Goal: Check status: Check status

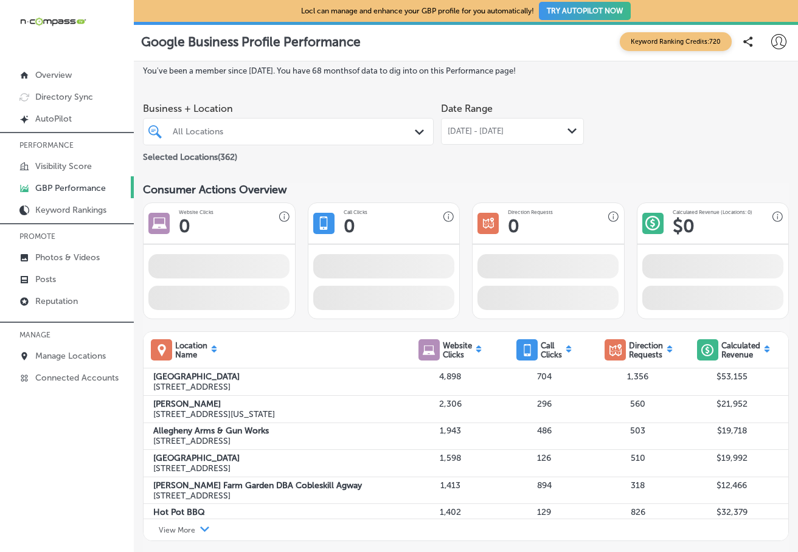
click at [567, 129] on polygon at bounding box center [571, 130] width 9 height 5
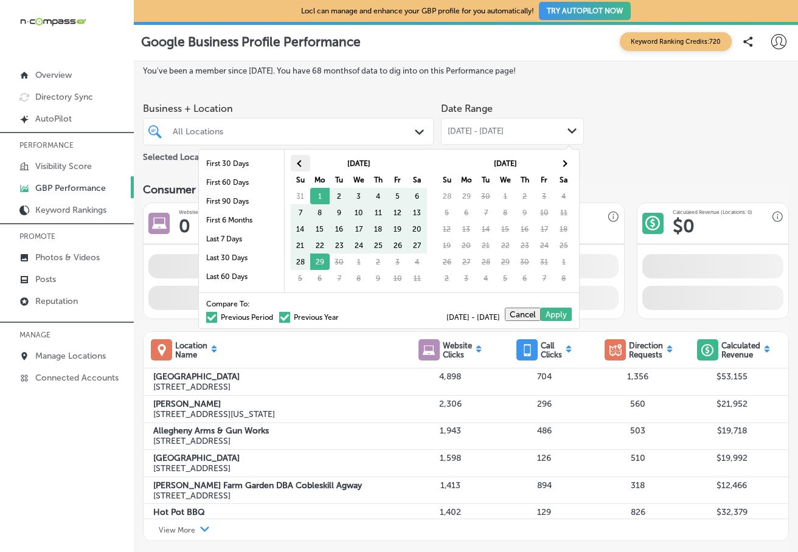
click at [301, 161] on span at bounding box center [300, 163] width 7 height 7
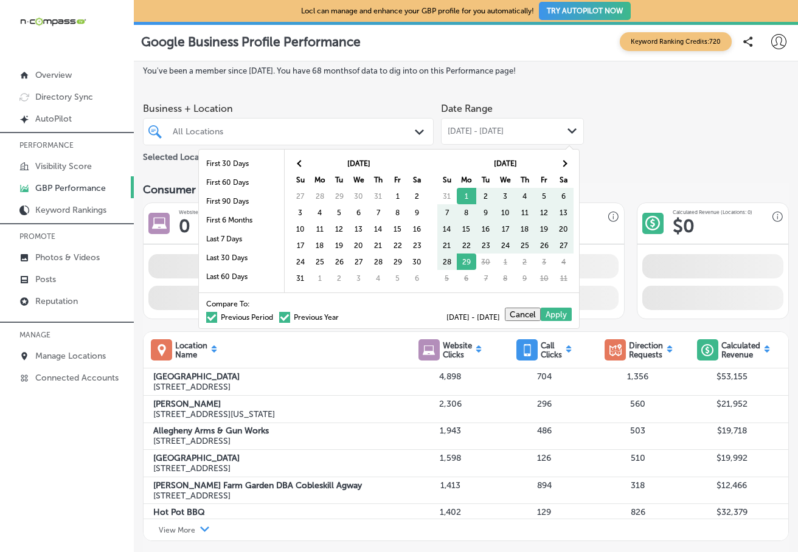
click at [301, 161] on span at bounding box center [300, 163] width 7 height 7
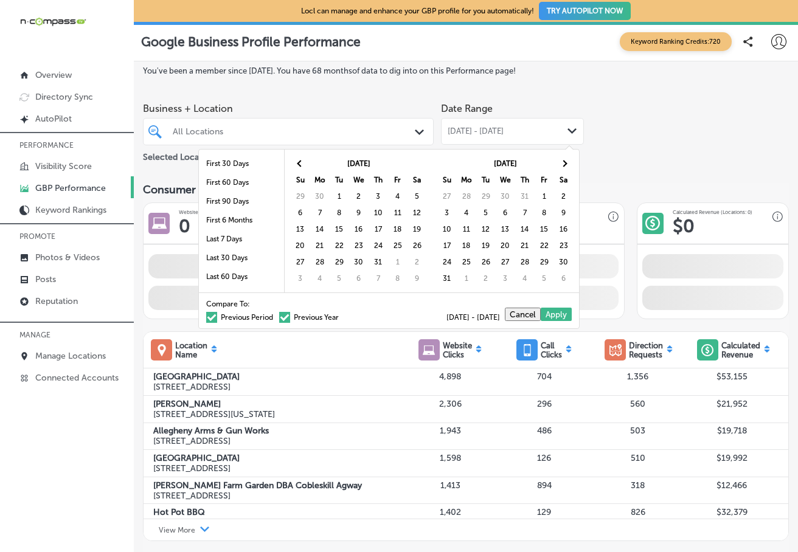
click at [301, 161] on span at bounding box center [300, 163] width 7 height 7
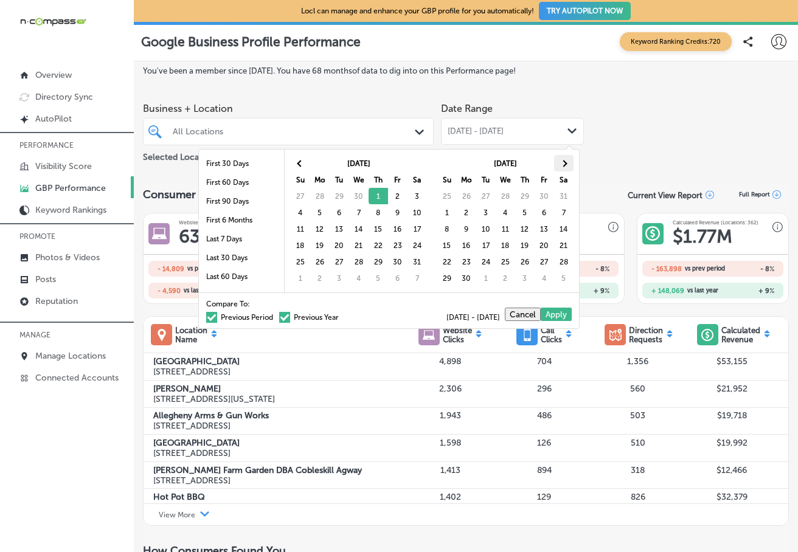
click at [566, 164] on span at bounding box center [563, 163] width 7 height 7
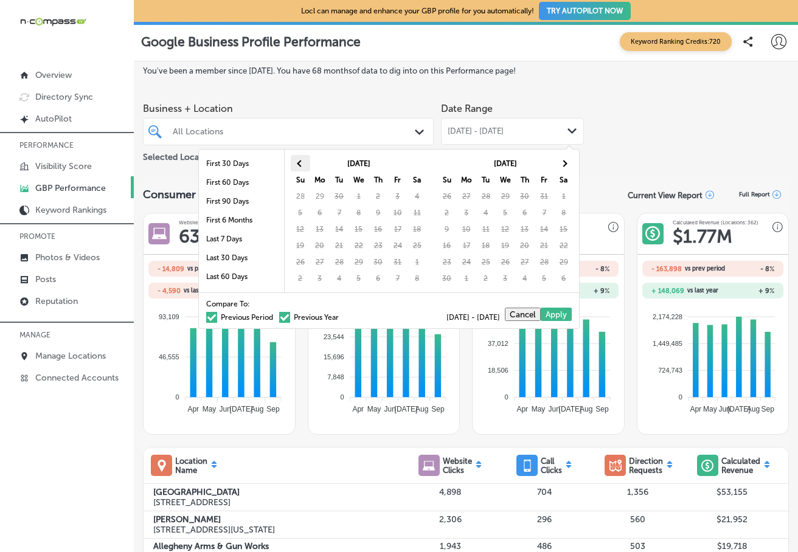
click at [303, 159] on th at bounding box center [300, 163] width 19 height 16
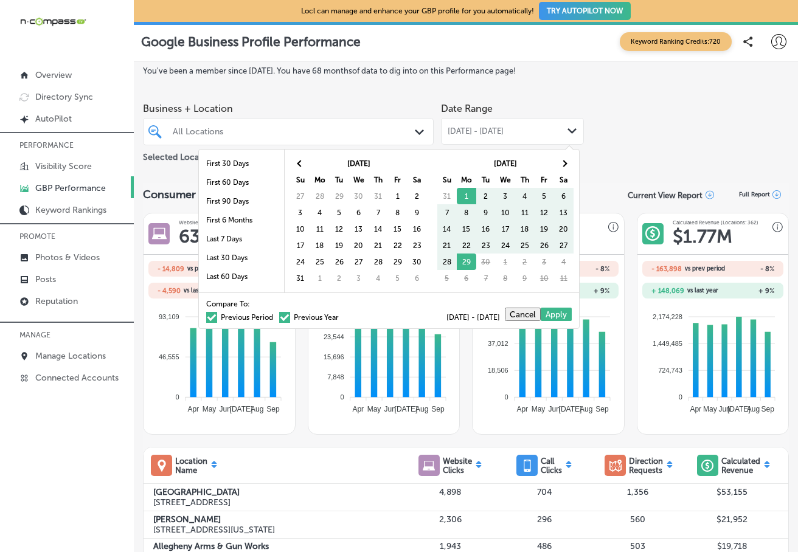
click at [303, 159] on th at bounding box center [300, 163] width 19 height 16
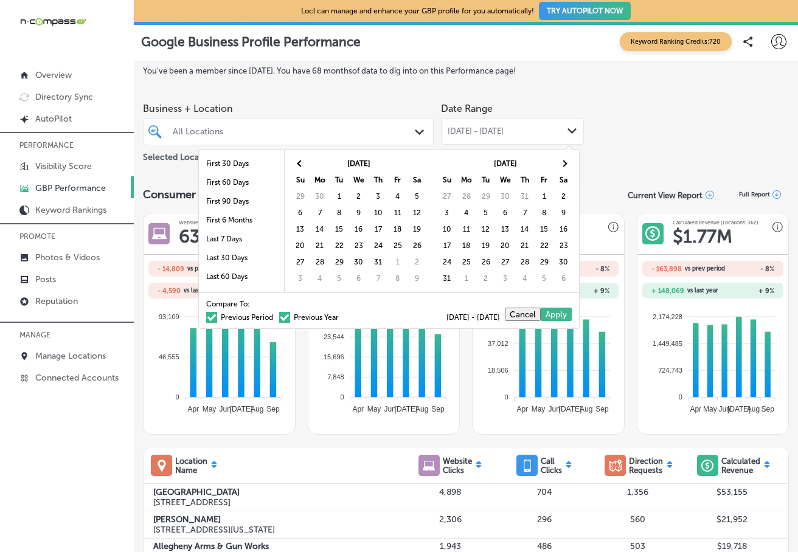
click at [303, 159] on th at bounding box center [300, 163] width 19 height 16
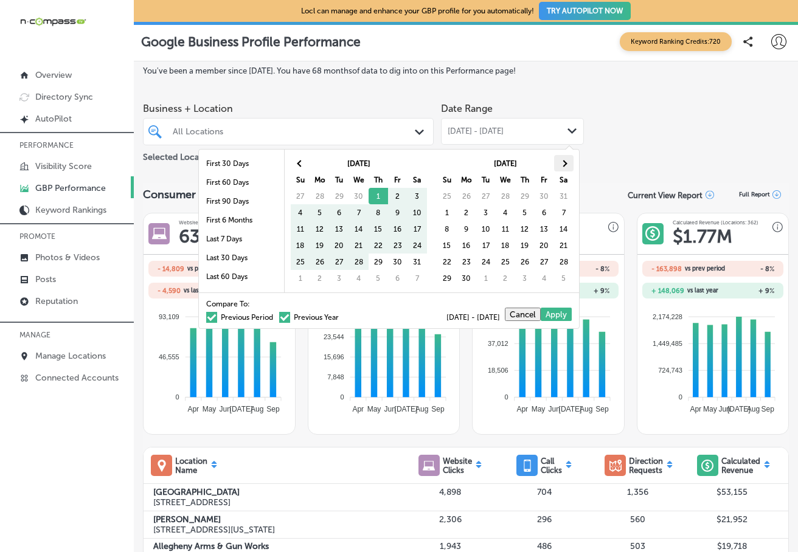
click at [569, 162] on th at bounding box center [563, 163] width 19 height 16
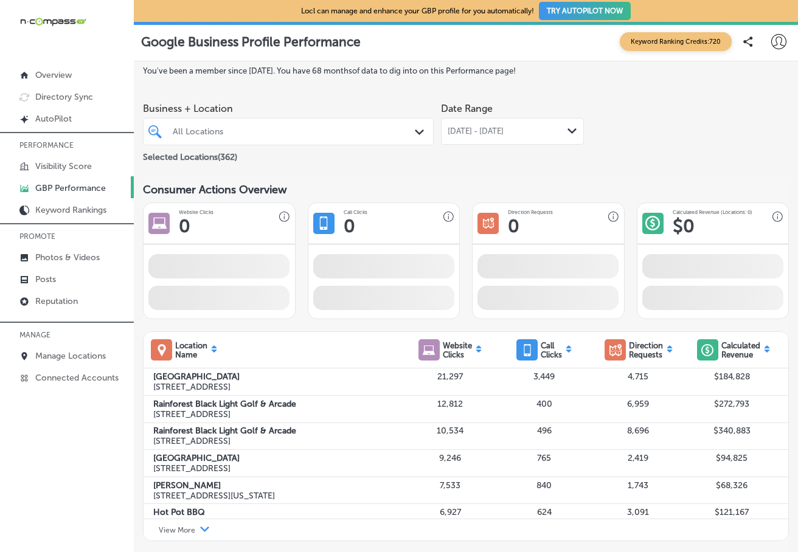
click at [341, 128] on div "All Locations" at bounding box center [294, 131] width 243 height 10
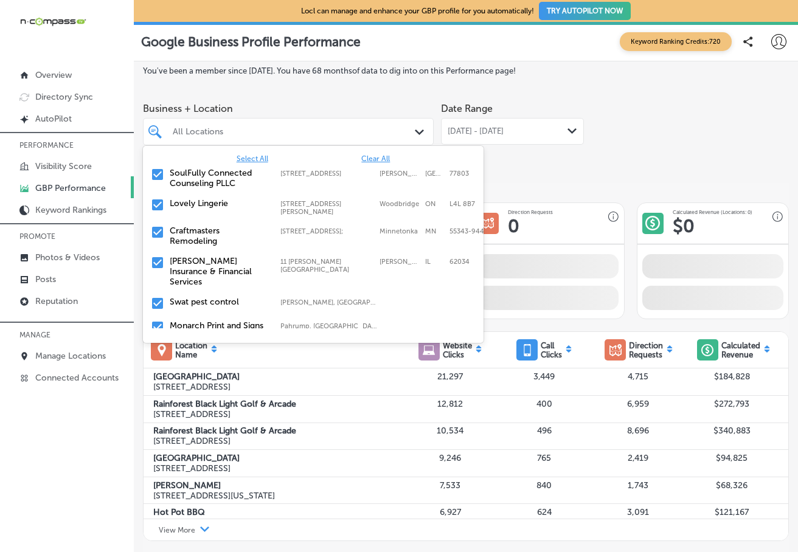
click at [361, 159] on span "Clear All" at bounding box center [375, 158] width 29 height 9
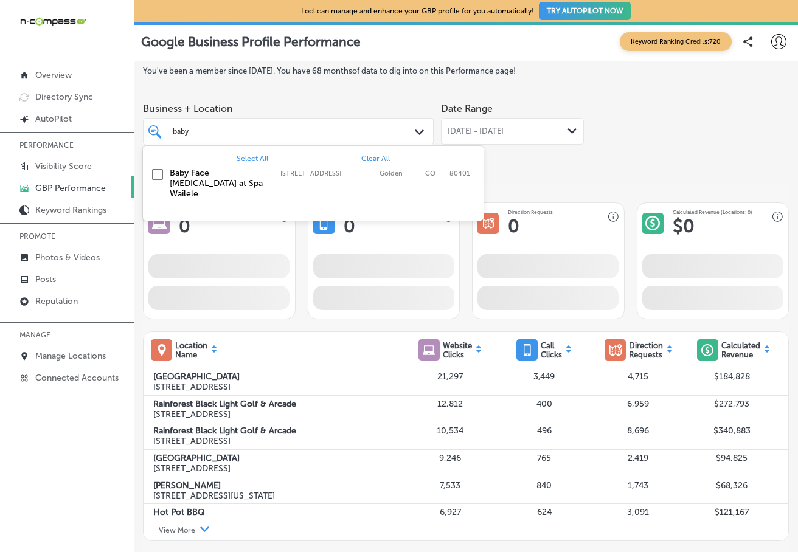
click at [158, 172] on input "checkbox" at bounding box center [157, 174] width 15 height 15
type input "baby"
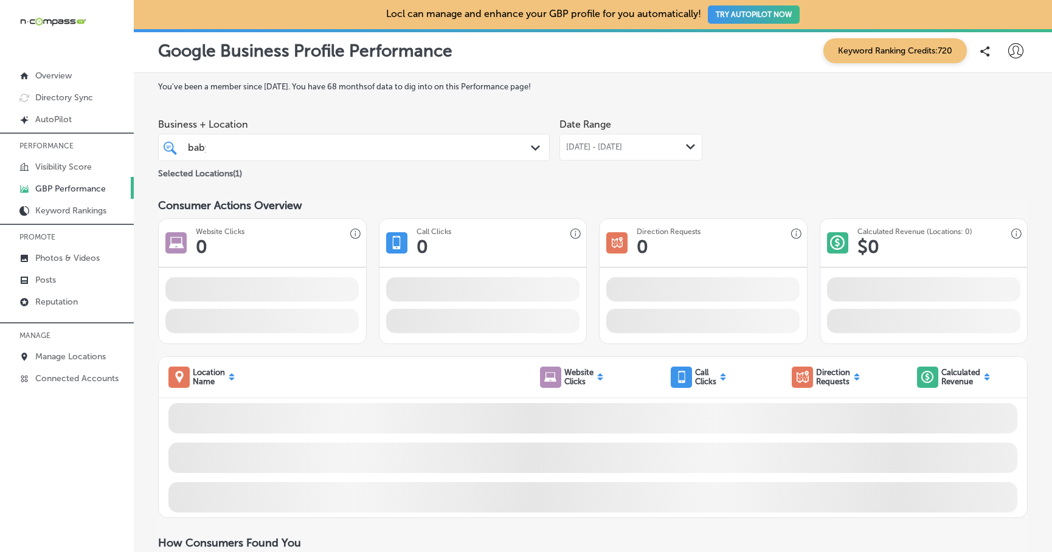
click at [423, 179] on div "Selected Locations ( 1 )" at bounding box center [354, 170] width 392 height 19
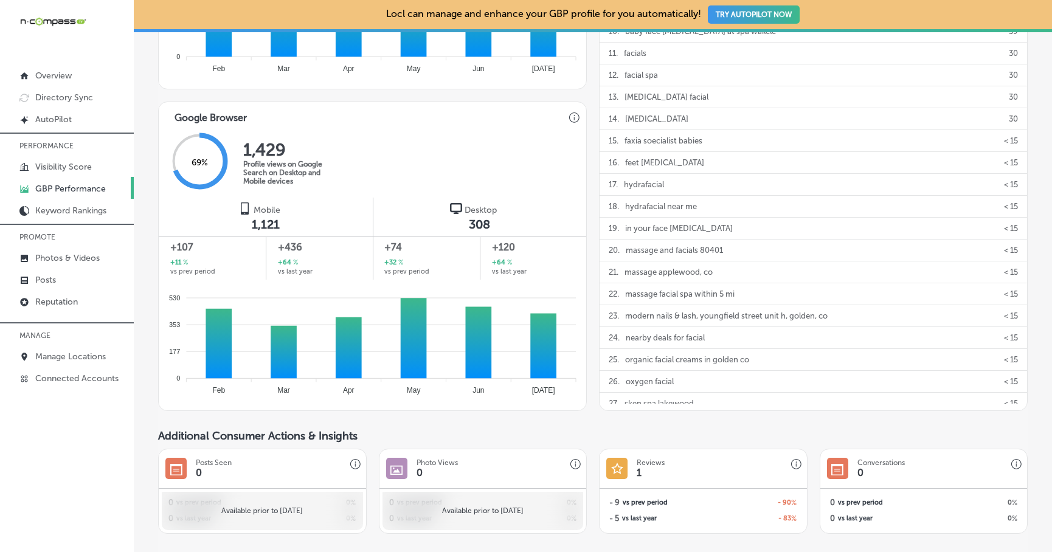
scroll to position [970, 0]
